Goal: Transaction & Acquisition: Purchase product/service

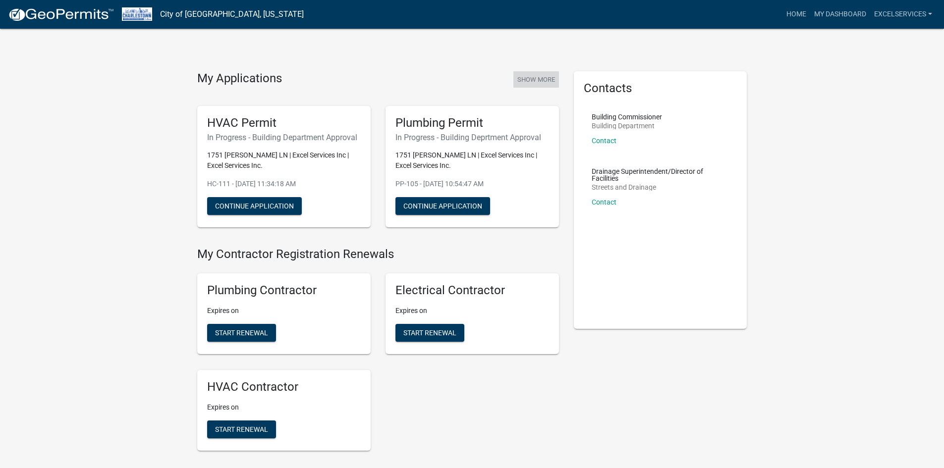
click at [544, 76] on button "Show More" at bounding box center [536, 79] width 46 height 16
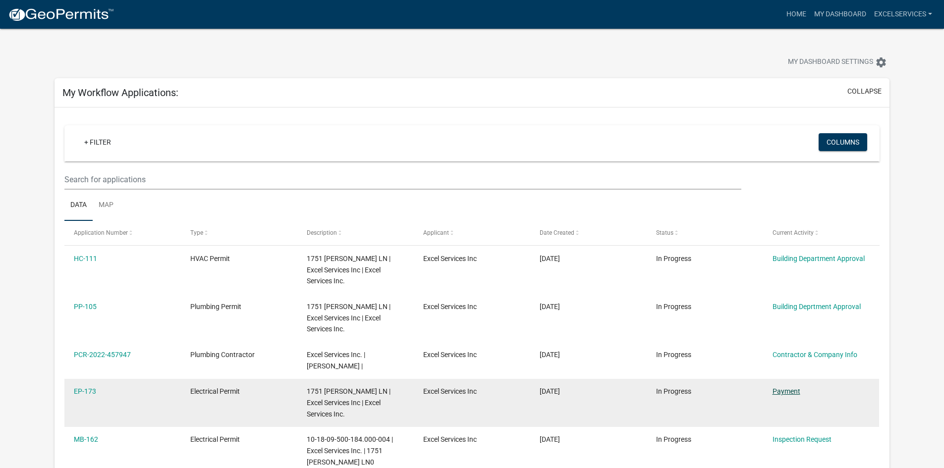
click at [785, 393] on link "Payment" at bounding box center [787, 392] width 28 height 8
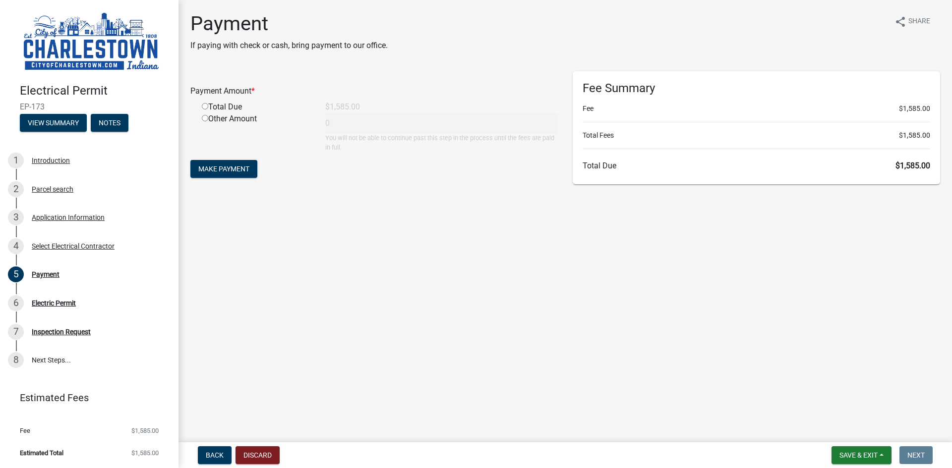
click at [204, 107] on input "radio" at bounding box center [205, 106] width 6 height 6
radio input "true"
type input "1585"
click at [220, 164] on button "Make Payment" at bounding box center [223, 169] width 67 height 18
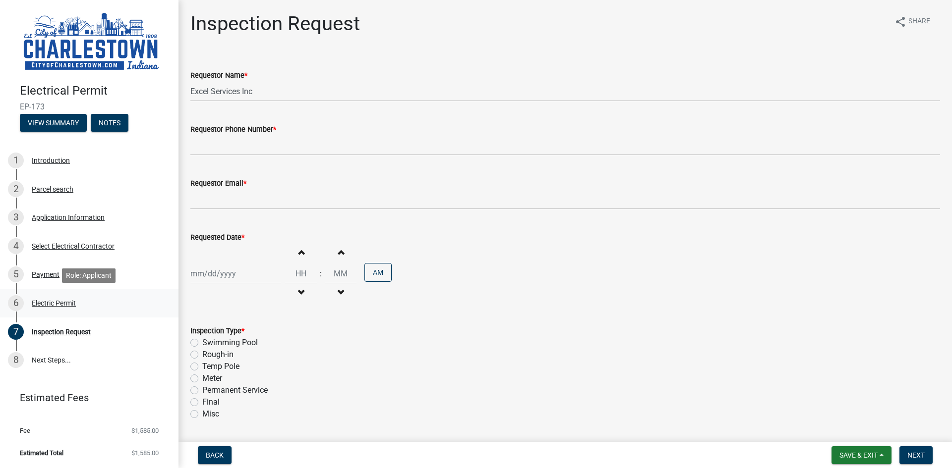
click at [56, 305] on div "Electric Permit" at bounding box center [54, 303] width 44 height 7
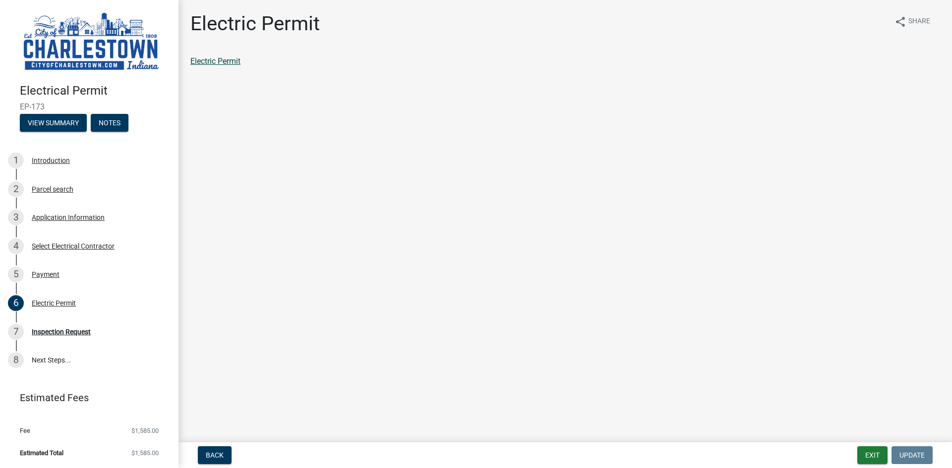
click at [229, 62] on link "Electric Permit" at bounding box center [215, 60] width 50 height 9
